Goal: Transaction & Acquisition: Purchase product/service

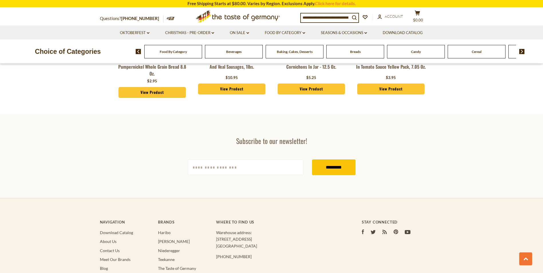
scroll to position [765, 0]
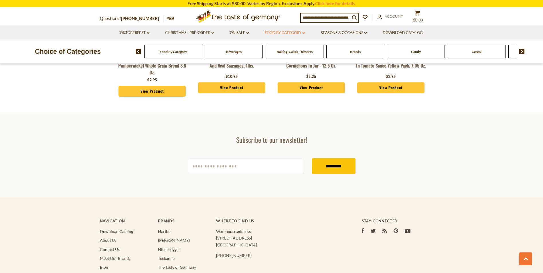
click at [303, 33] on icon "dropdown_arrow" at bounding box center [303, 33] width 3 height 2
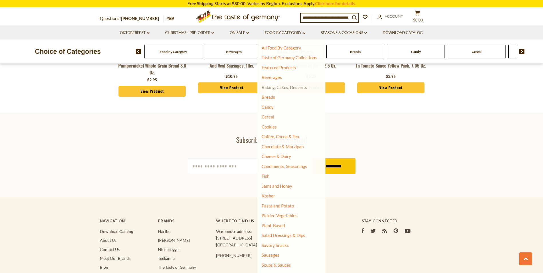
click at [288, 88] on link "Baking, Cakes, Desserts" at bounding box center [284, 87] width 45 height 5
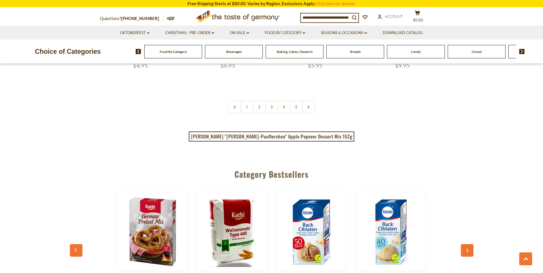
scroll to position [1436, 0]
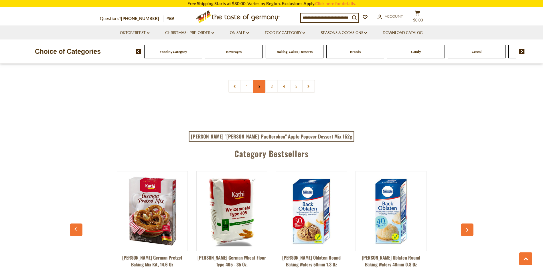
click at [259, 88] on link "2" at bounding box center [259, 86] width 13 height 13
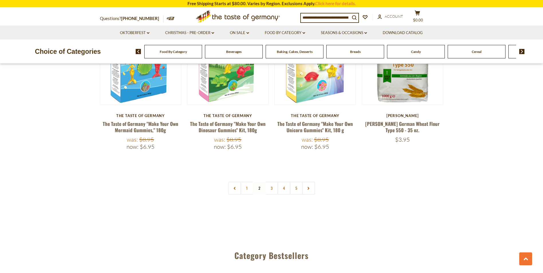
scroll to position [1347, 0]
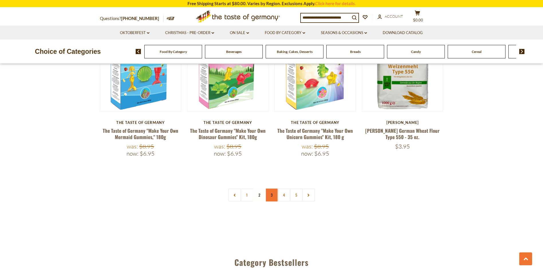
click at [271, 189] on link "3" at bounding box center [271, 195] width 13 height 13
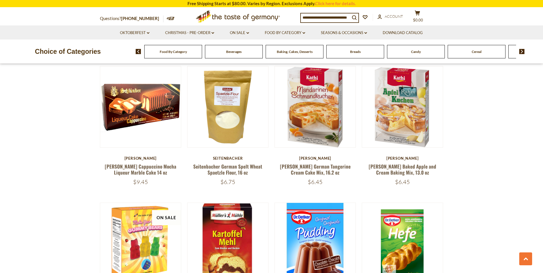
scroll to position [484, 0]
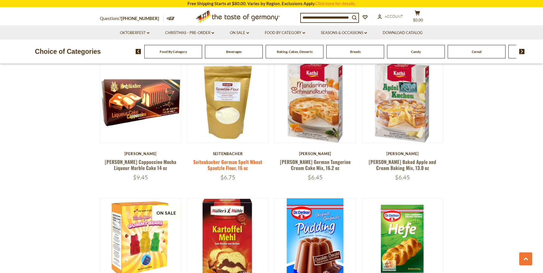
click at [224, 160] on link "Seitenbacher German Spelt Wheat Spaetzle Flour, 16 oz" at bounding box center [227, 164] width 69 height 13
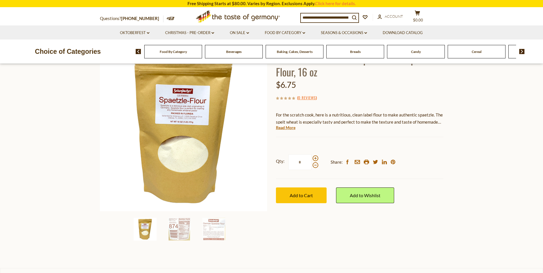
scroll to position [83, 0]
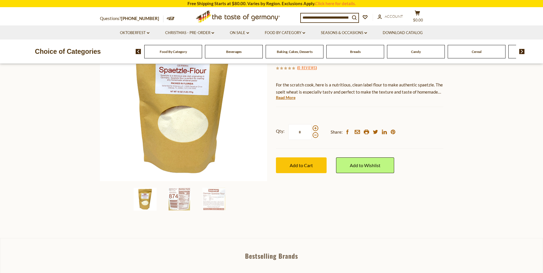
click at [186, 204] on img at bounding box center [179, 199] width 23 height 23
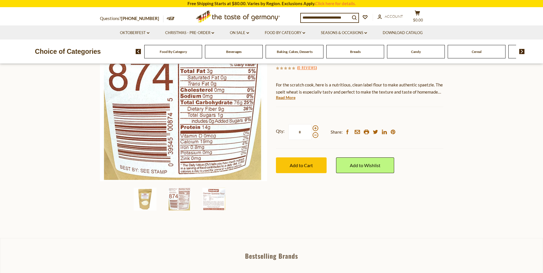
click at [211, 205] on img at bounding box center [213, 199] width 23 height 23
